Goal: Task Accomplishment & Management: Use online tool/utility

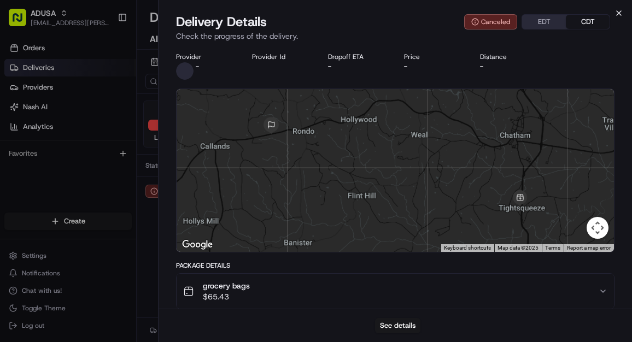
scroll to position [319, 0]
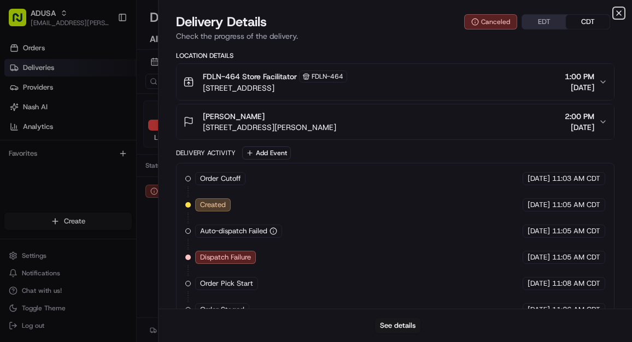
click at [618, 11] on icon "button" at bounding box center [619, 13] width 4 height 4
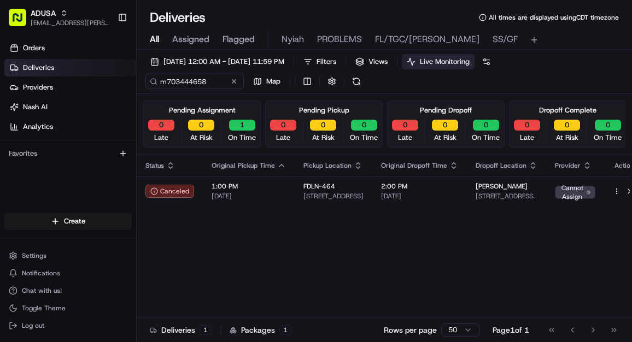
click at [152, 37] on span "All" at bounding box center [154, 39] width 9 height 13
click at [232, 81] on button at bounding box center [234, 81] width 11 height 11
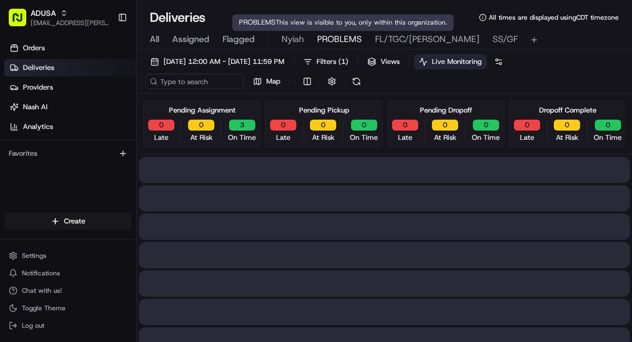
click at [344, 34] on span "PROBLEMS" at bounding box center [339, 39] width 45 height 13
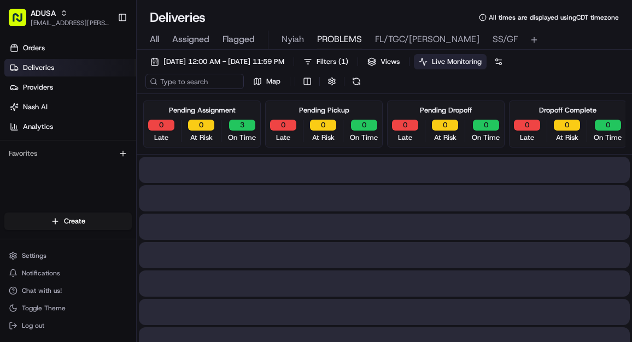
click at [344, 39] on span "PROBLEMS" at bounding box center [339, 39] width 45 height 13
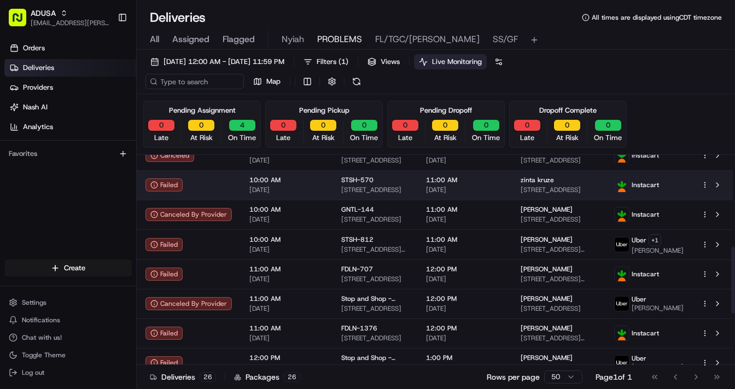
scroll to position [560, 0]
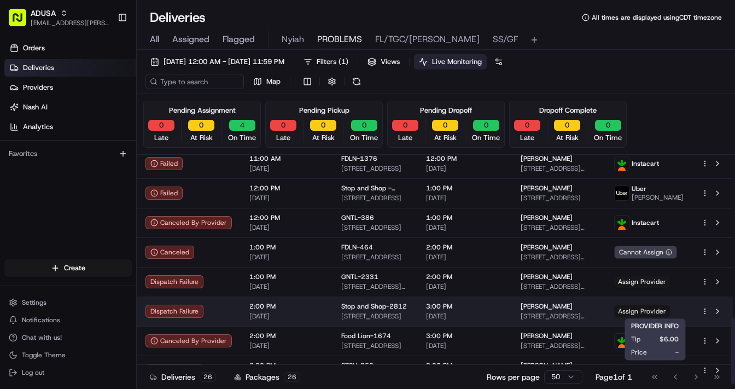
click at [632, 309] on span "Assign Provider" at bounding box center [642, 311] width 56 height 12
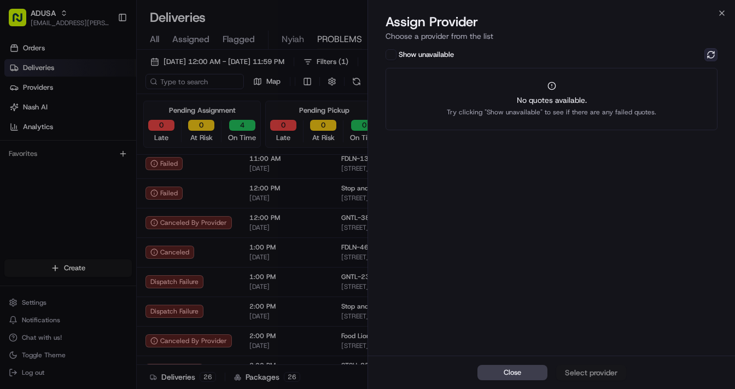
click at [632, 56] on button at bounding box center [711, 54] width 13 height 13
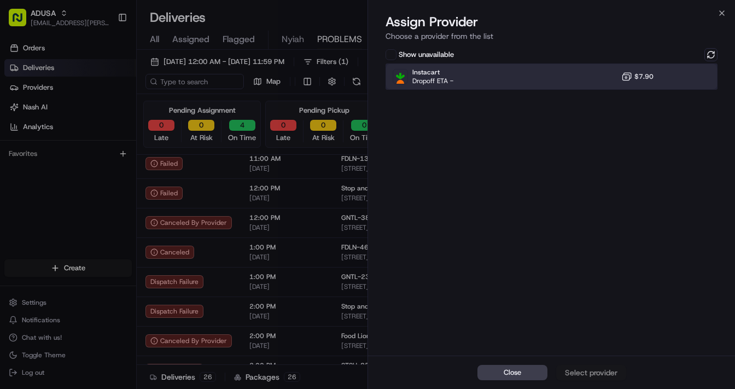
click at [487, 82] on div "Instacart Dropoff ETA - $7.90" at bounding box center [552, 76] width 332 height 26
click at [598, 342] on div "Assign Provider" at bounding box center [592, 372] width 54 height 11
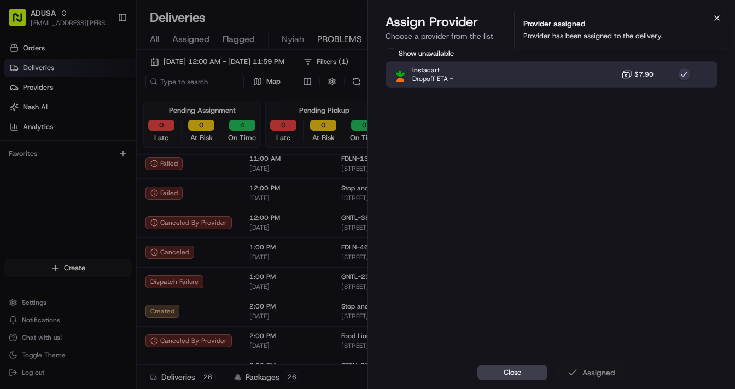
click at [632, 18] on icon "Notifications (F8)" at bounding box center [717, 18] width 4 height 4
